Goal: Transaction & Acquisition: Purchase product/service

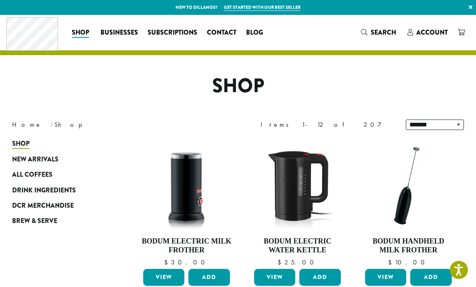
click at [42, 178] on span "All Coffees" at bounding box center [32, 175] width 40 height 10
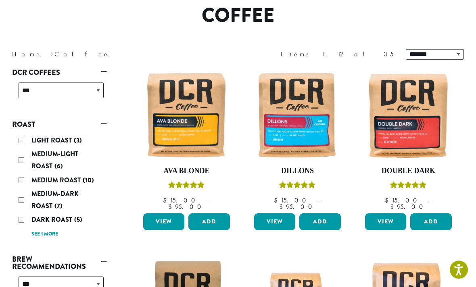
scroll to position [75, 0]
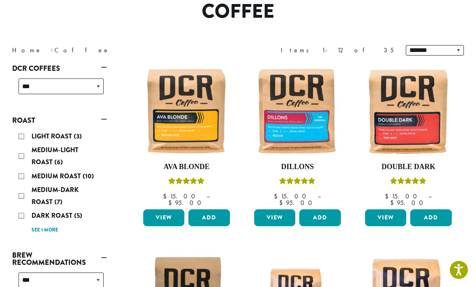
click at [389, 210] on link "View" at bounding box center [385, 218] width 41 height 17
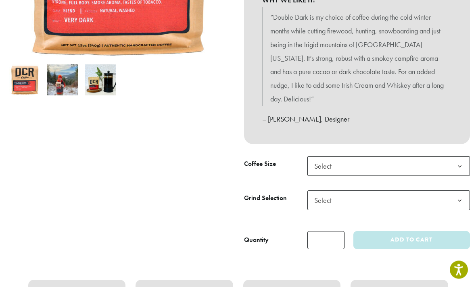
scroll to position [240, 0]
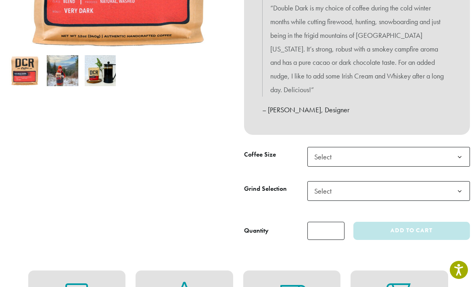
click at [461, 150] on b at bounding box center [459, 158] width 20 height 20
select select "**********"
click at [458, 189] on b at bounding box center [459, 192] width 20 height 20
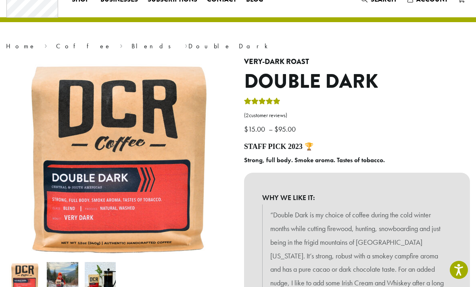
scroll to position [0, 0]
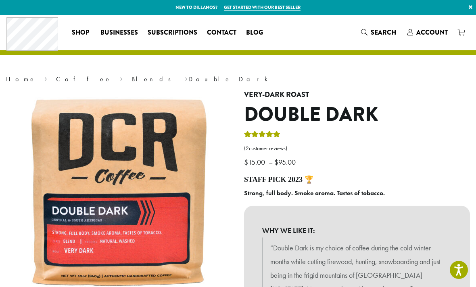
click at [286, 8] on link "Get started with our best seller" at bounding box center [262, 7] width 77 height 7
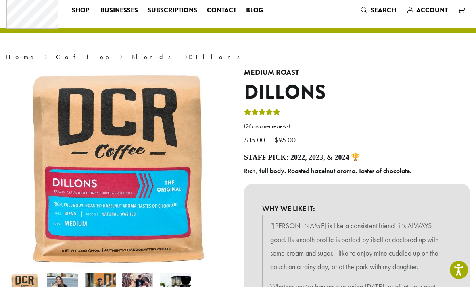
scroll to position [23, 0]
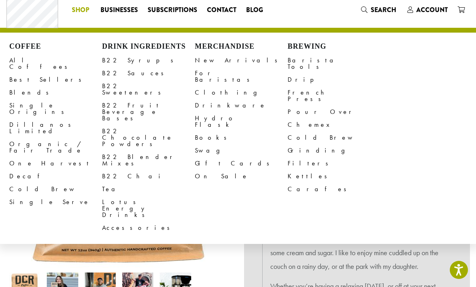
click at [35, 60] on link "All Coffees" at bounding box center [55, 63] width 93 height 19
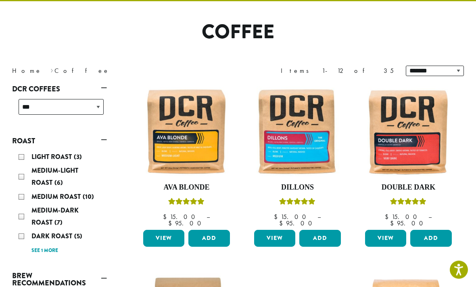
scroll to position [59, 0]
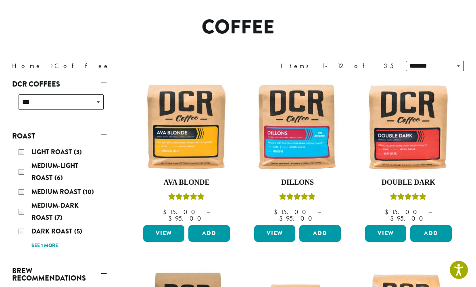
click at [387, 225] on link "View" at bounding box center [385, 233] width 41 height 17
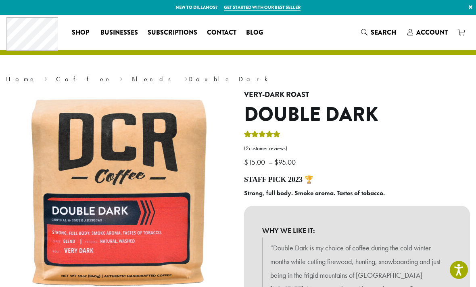
click at [281, 10] on link "Get started with our best seller" at bounding box center [262, 7] width 77 height 7
